Goal: Task Accomplishment & Management: Use online tool/utility

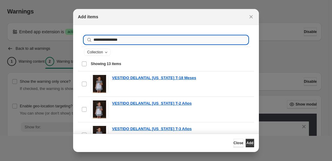
click at [108, 39] on input "**********" at bounding box center [170, 40] width 155 height 8
type input "**********"
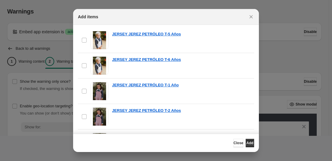
scroll to position [210, 0]
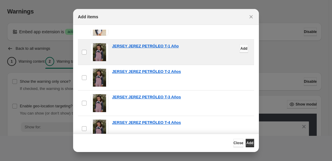
click at [240, 49] on span "Add" at bounding box center [243, 48] width 7 height 5
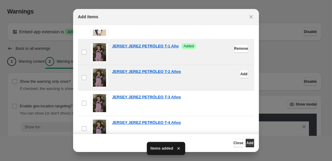
click at [240, 73] on span "Add" at bounding box center [243, 74] width 7 height 5
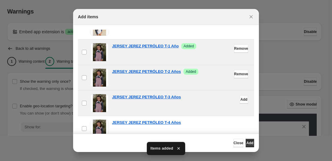
click at [240, 98] on button "Add" at bounding box center [244, 99] width 8 height 8
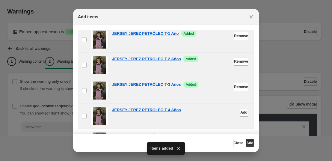
click at [240, 113] on span "Add" at bounding box center [243, 112] width 7 height 5
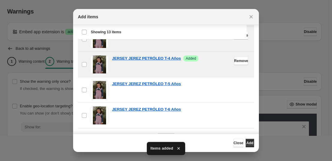
scroll to position [52, 0]
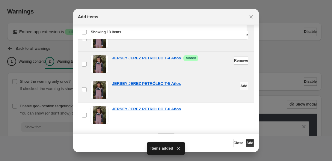
click at [240, 87] on button "Add" at bounding box center [244, 86] width 8 height 8
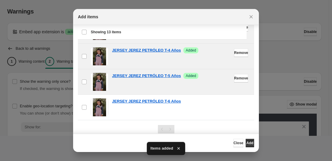
scroll to position [69, 0]
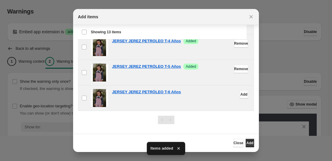
click at [240, 96] on button "Add" at bounding box center [244, 94] width 8 height 8
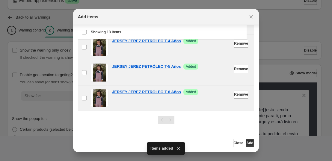
scroll to position [42, 0]
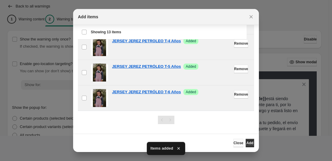
click at [233, 147] on button "Close" at bounding box center [238, 143] width 10 height 8
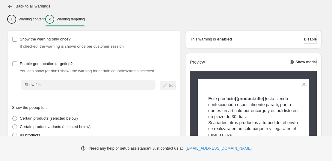
scroll to position [115, 0]
